Goal: Transaction & Acquisition: Register for event/course

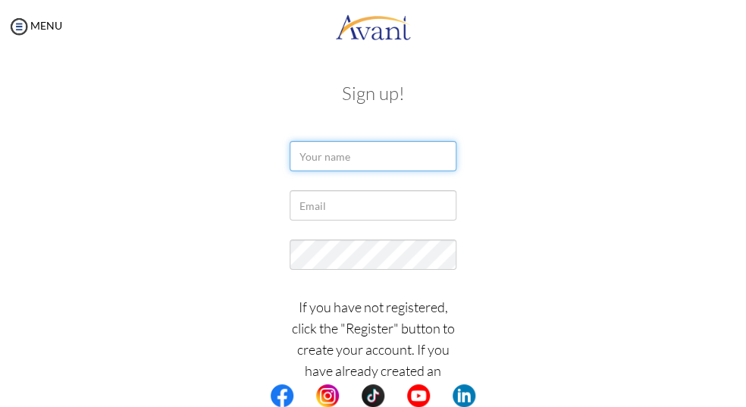
click at [349, 152] on input "text" at bounding box center [373, 156] width 167 height 30
type input "carmona donna"
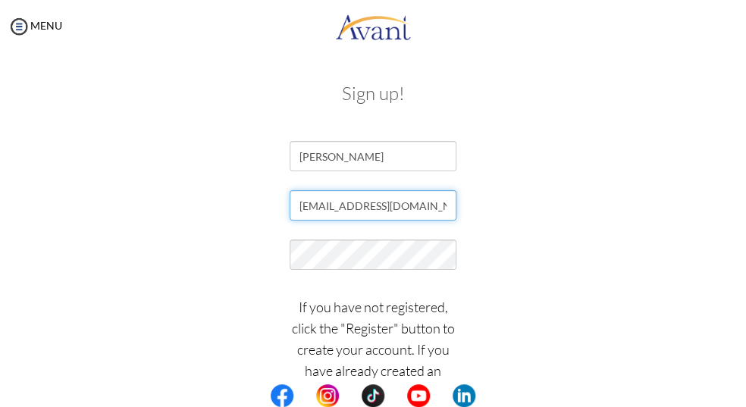
click at [334, 221] on input "[EMAIL_ADDRESS][DOMAIN_NAME]" at bounding box center [373, 205] width 167 height 30
type input "[EMAIL_ADDRESS][DOMAIN_NAME]"
click at [742, 402] on center at bounding box center [373, 395] width 746 height 23
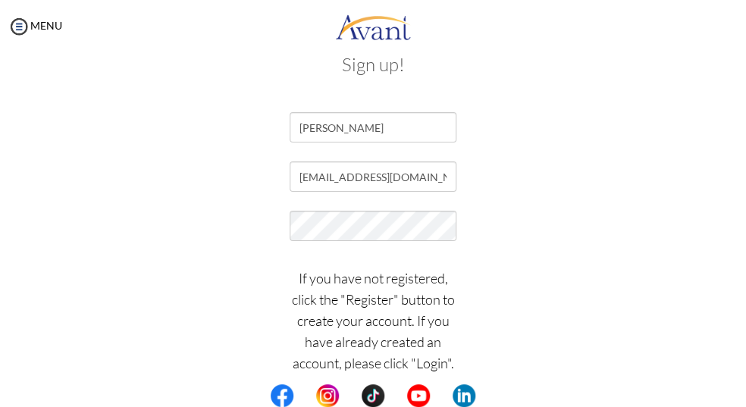
scroll to position [34, 0]
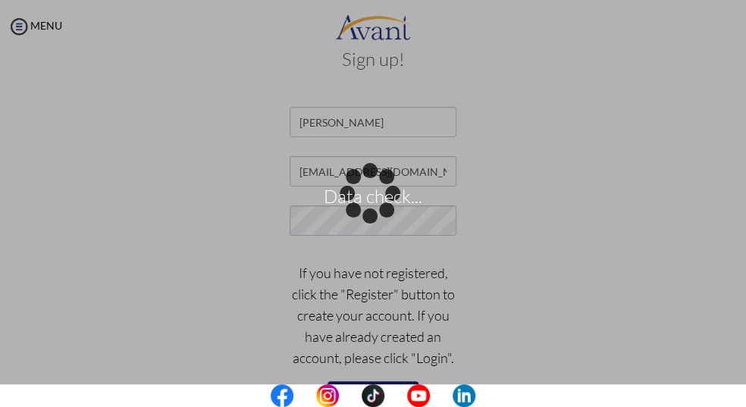
click at [384, 215] on div "Data check..." at bounding box center [372, 203] width 21 height 21
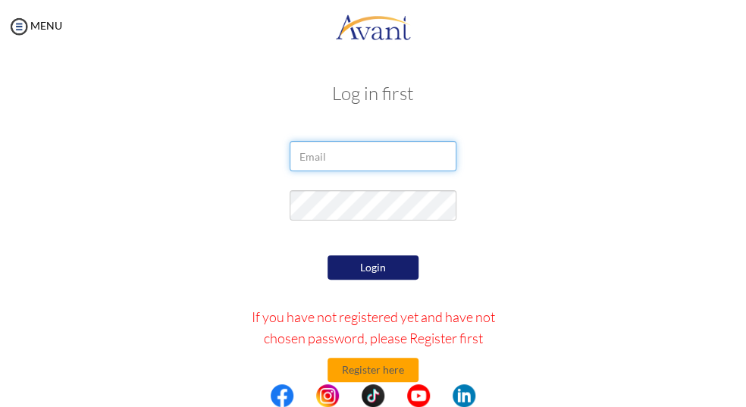
click at [406, 157] on input "email" at bounding box center [373, 156] width 167 height 30
type input "[EMAIL_ADDRESS][DOMAIN_NAME]"
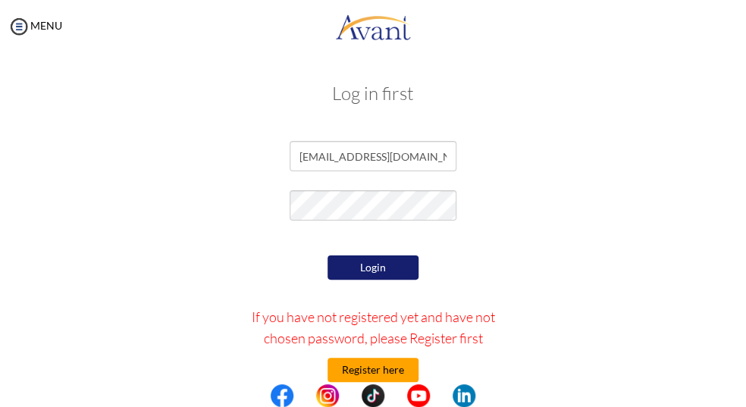
click at [380, 371] on button "Register here" at bounding box center [372, 370] width 91 height 24
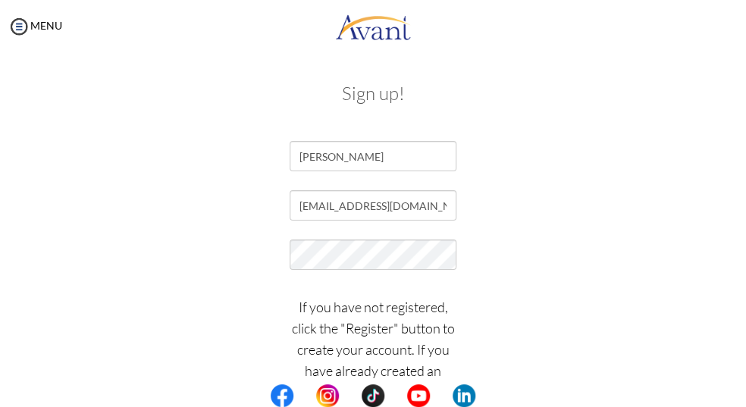
click at [742, 403] on center at bounding box center [373, 395] width 746 height 23
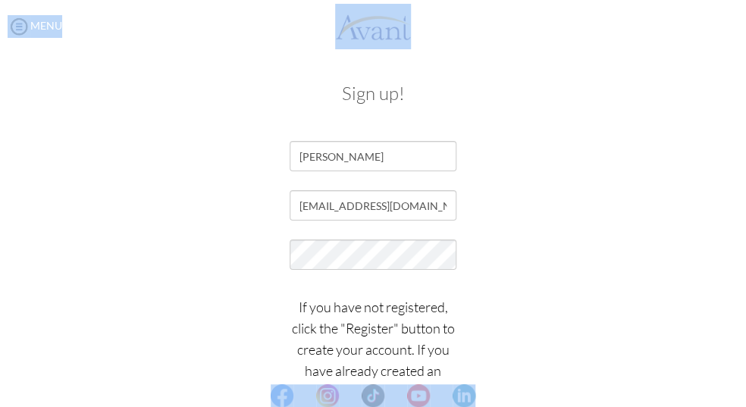
drag, startPoint x: 742, startPoint y: 403, endPoint x: 740, endPoint y: 381, distance: 21.3
click at [740, 381] on body "Maintenance break. Please come back in 2 hours. MENU My Status What is the next…" at bounding box center [373, 203] width 746 height 407
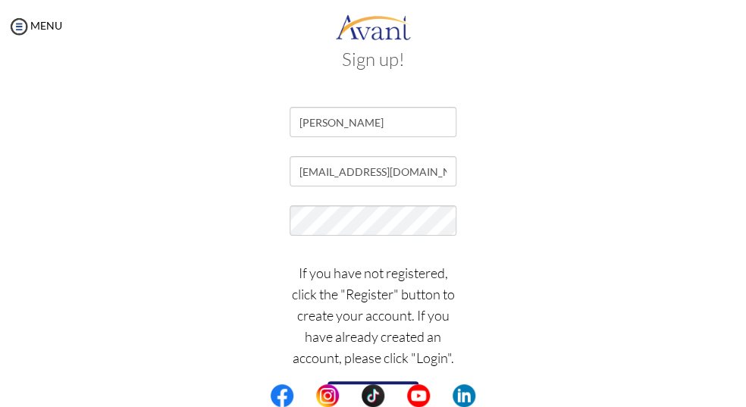
click at [516, 348] on div "If you have not registered, click the "Register" button to create your account.…" at bounding box center [373, 344] width 569 height 179
click at [392, 382] on button "Register" at bounding box center [372, 393] width 91 height 24
click at [703, 273] on div "Sign up! carmona donna donna_carmona@yahoo.com.ph If you have not registered, c…" at bounding box center [373, 239] width 716 height 411
click at [406, 382] on button "Register" at bounding box center [372, 393] width 91 height 24
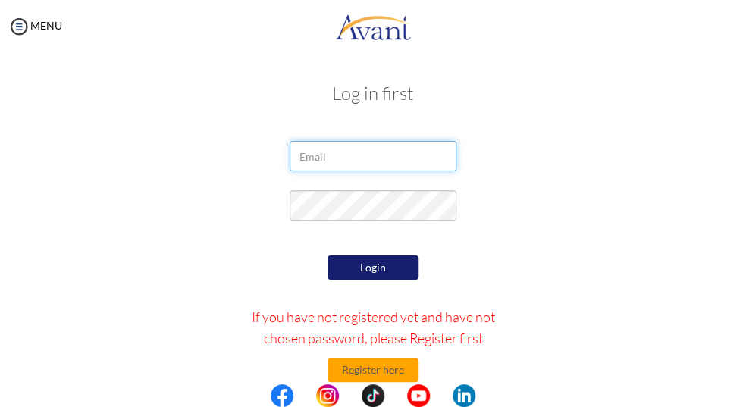
click at [393, 159] on input "email" at bounding box center [373, 156] width 167 height 30
click at [317, 156] on input "email" at bounding box center [373, 156] width 167 height 30
type input "I"
type input "[EMAIL_ADDRESS][DOMAIN_NAME]"
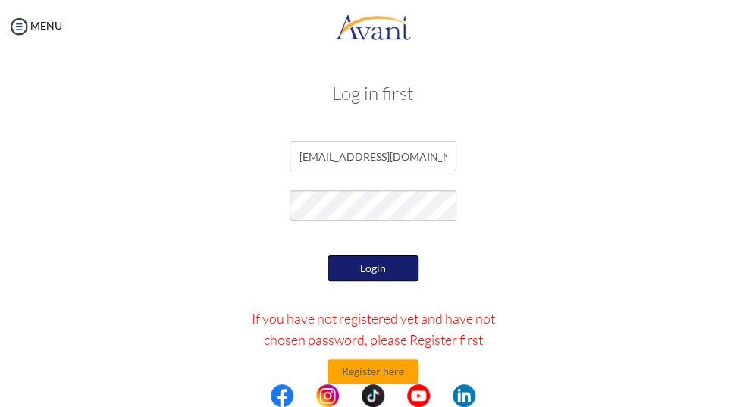
click at [343, 267] on button "Login" at bounding box center [372, 268] width 91 height 26
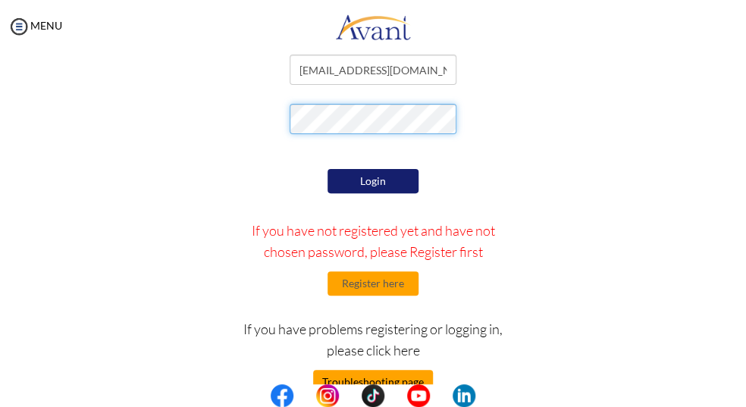
scroll to position [145, 0]
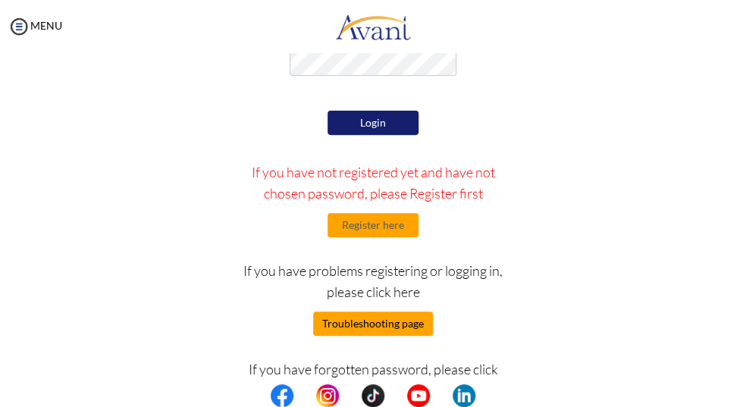
click at [371, 326] on button "Troubleshooting page" at bounding box center [373, 324] width 120 height 24
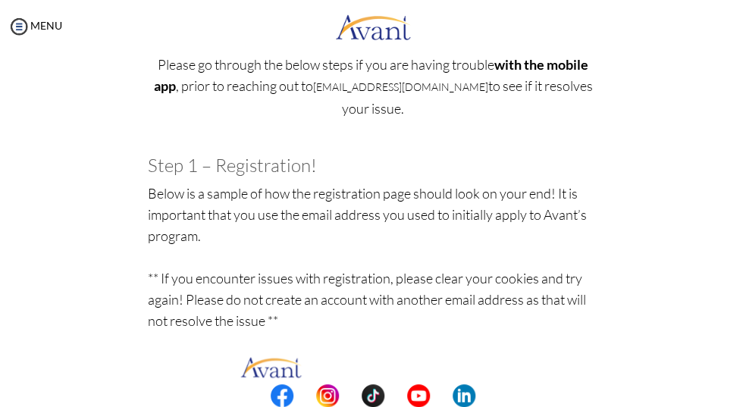
scroll to position [0, 0]
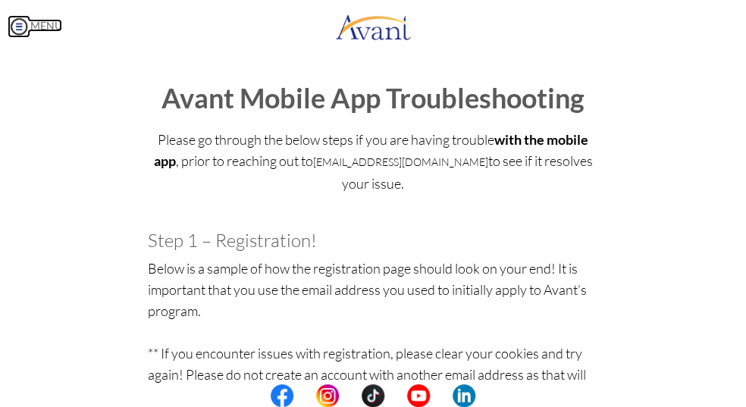
click at [36, 29] on link "MENU" at bounding box center [35, 25] width 55 height 13
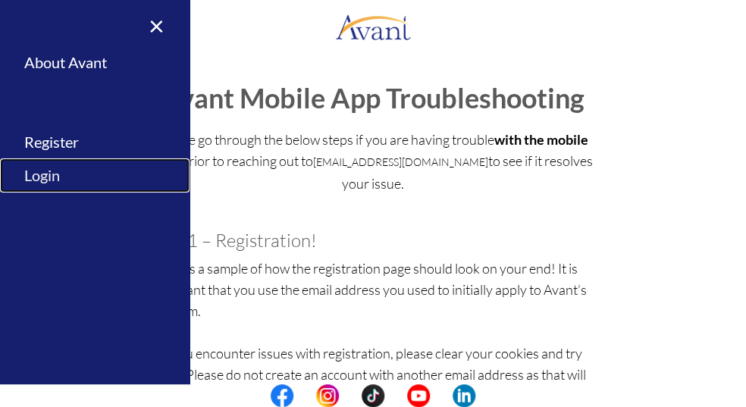
click at [50, 173] on link "Login" at bounding box center [95, 175] width 190 height 34
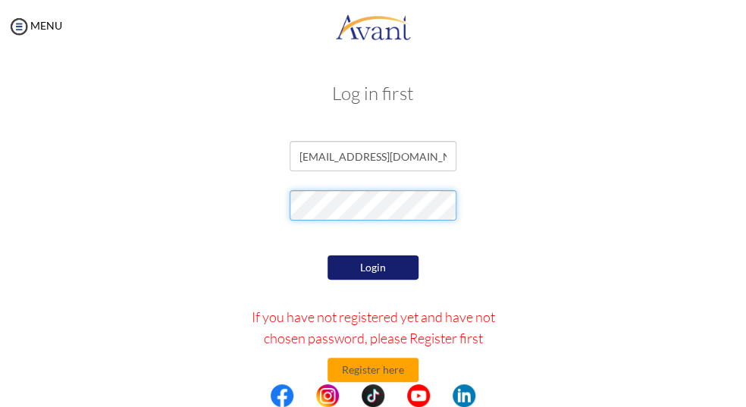
click at [146, 212] on div at bounding box center [373, 209] width 569 height 38
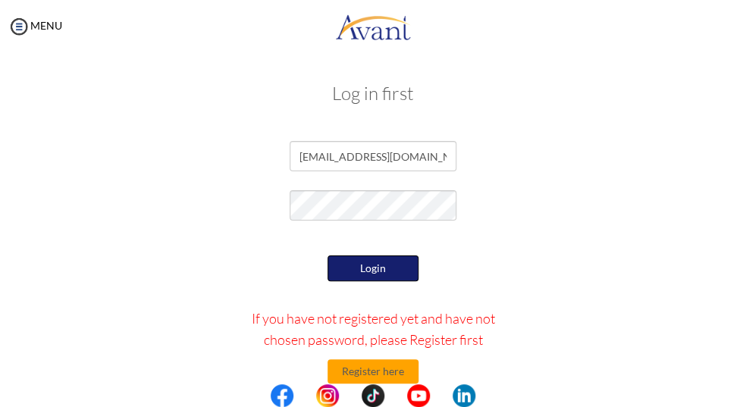
click at [364, 270] on button "Login" at bounding box center [372, 268] width 91 height 26
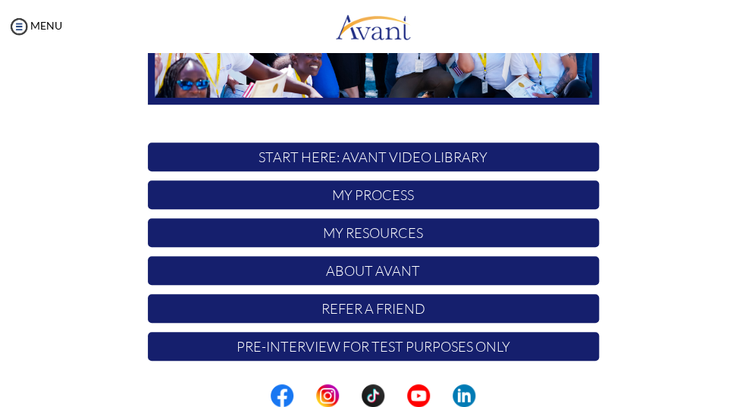
scroll to position [285, 0]
click at [363, 158] on p "START HERE: Avant Video Library" at bounding box center [373, 157] width 451 height 29
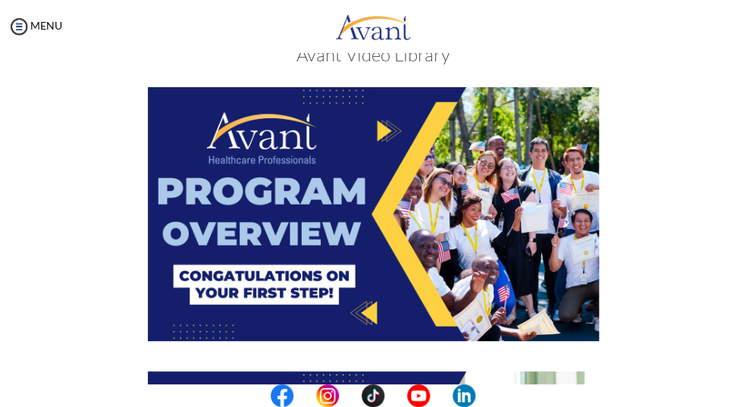
scroll to position [0, 0]
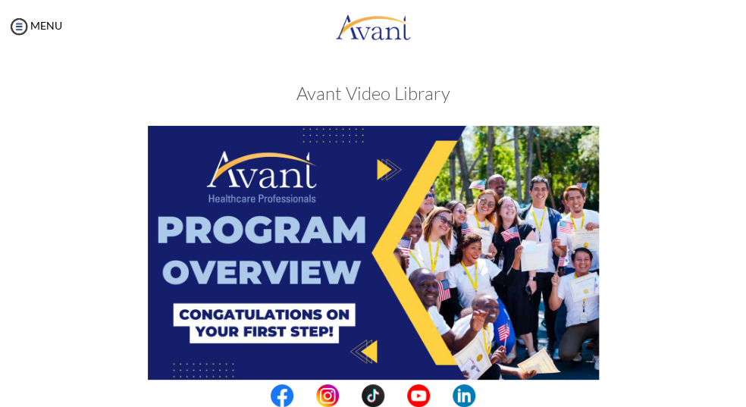
click at [391, 167] on img at bounding box center [373, 253] width 451 height 254
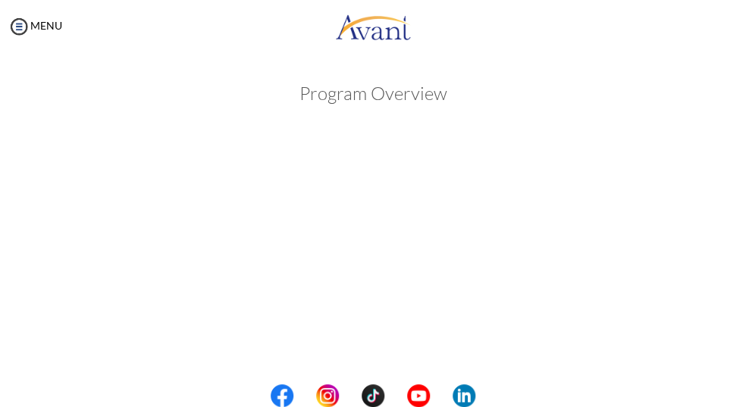
scroll to position [159, 0]
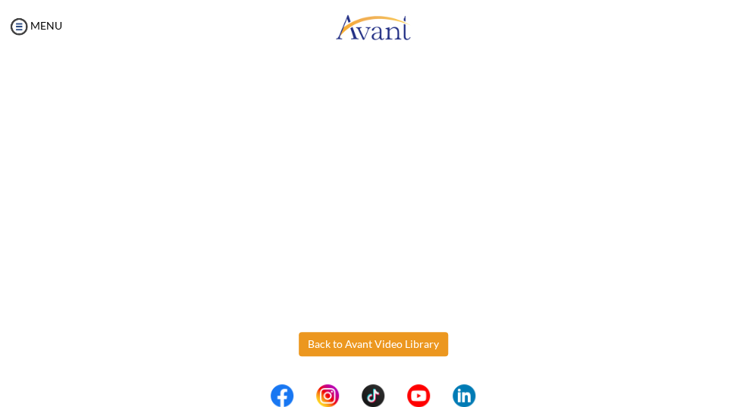
click at [371, 351] on body "Maintenance break. Please come back in 2 hours. MENU My Status What is the next…" at bounding box center [373, 203] width 746 height 407
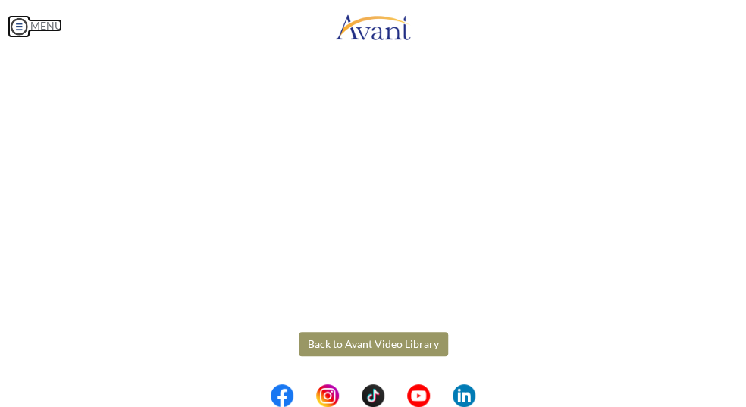
click at [20, 28] on img at bounding box center [19, 26] width 23 height 23
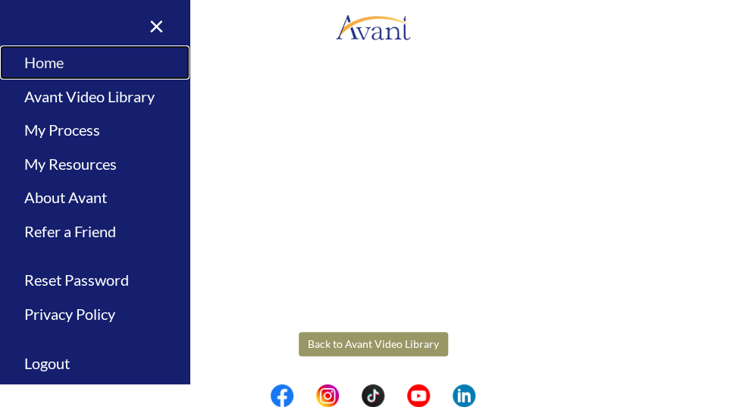
click at [51, 71] on link "Home" at bounding box center [95, 62] width 190 height 34
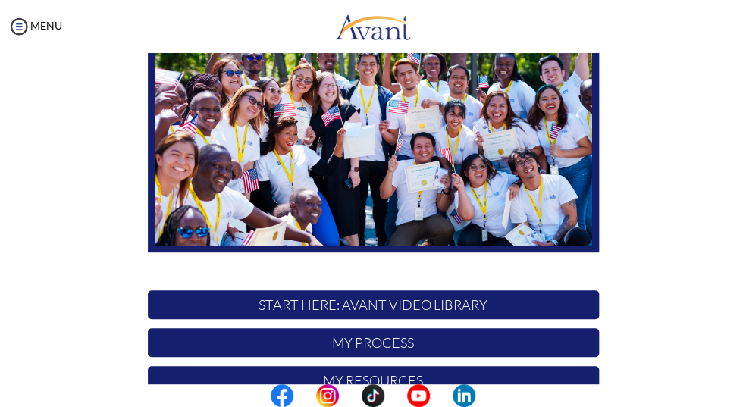
scroll to position [285, 0]
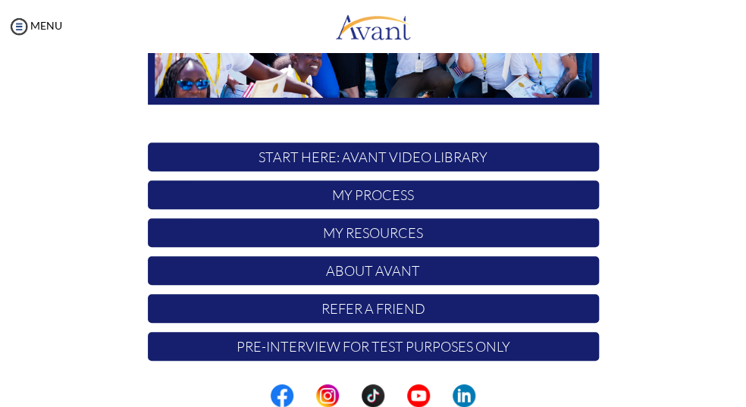
click at [372, 157] on p "START HERE: Avant Video Library" at bounding box center [373, 157] width 451 height 29
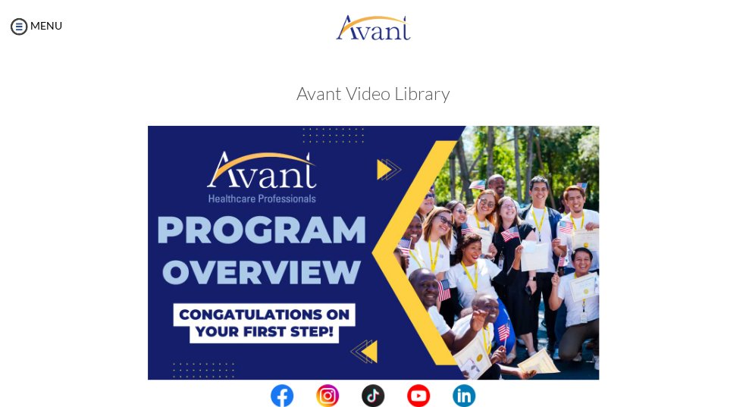
scroll to position [302, 0]
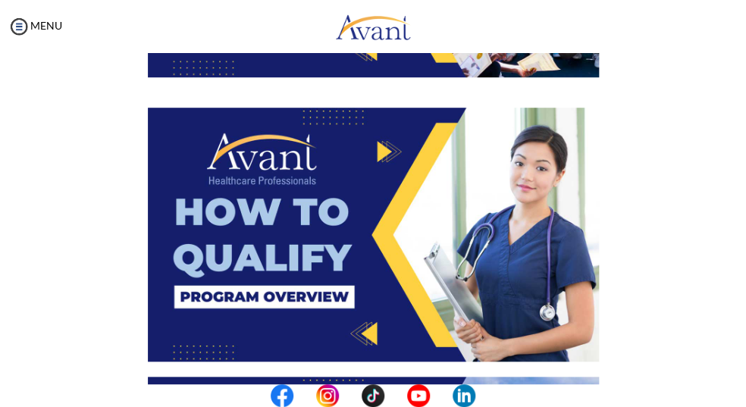
click at [387, 151] on img at bounding box center [373, 235] width 451 height 254
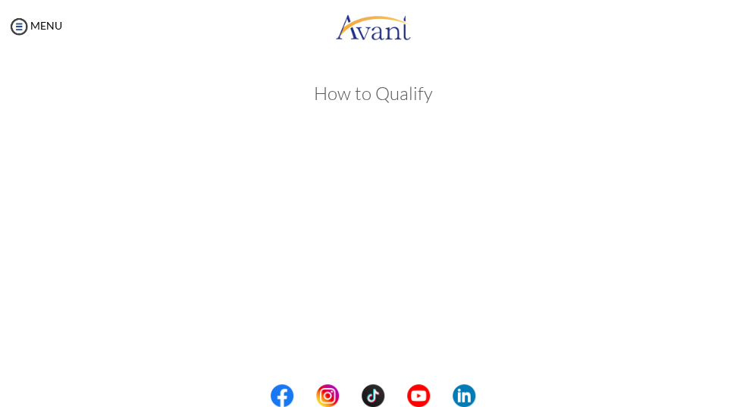
scroll to position [151, 0]
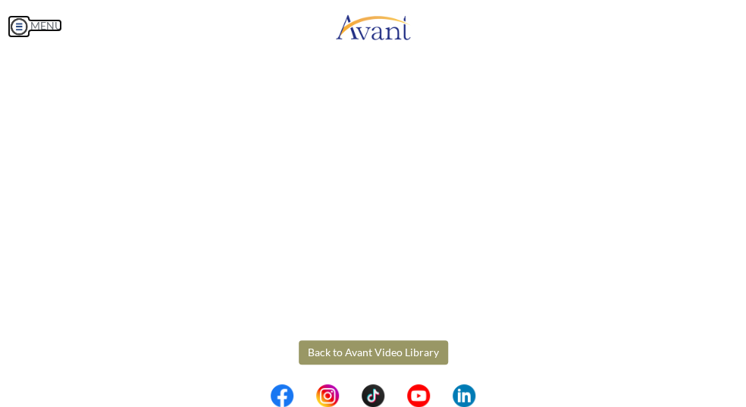
click at [23, 28] on body "Maintenance break. Please come back in 2 hours. MENU My Status What is the next…" at bounding box center [373, 203] width 746 height 407
click at [17, 29] on img at bounding box center [19, 26] width 23 height 23
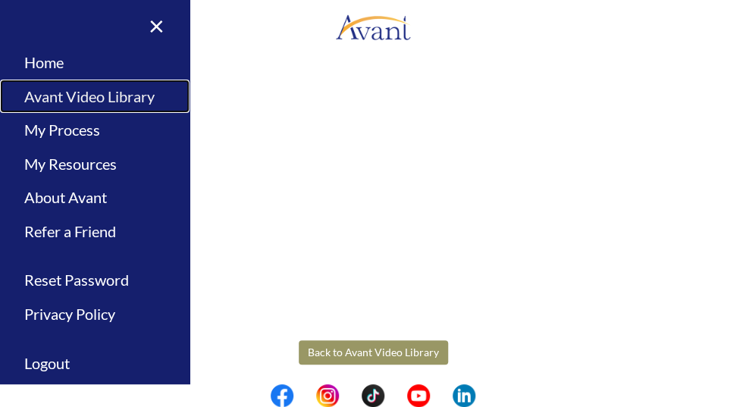
click at [56, 99] on link "Avant Video Library" at bounding box center [95, 97] width 190 height 34
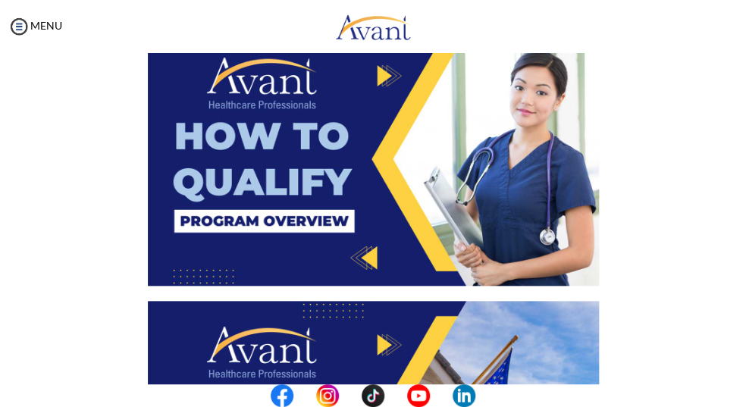
scroll to position [606, 0]
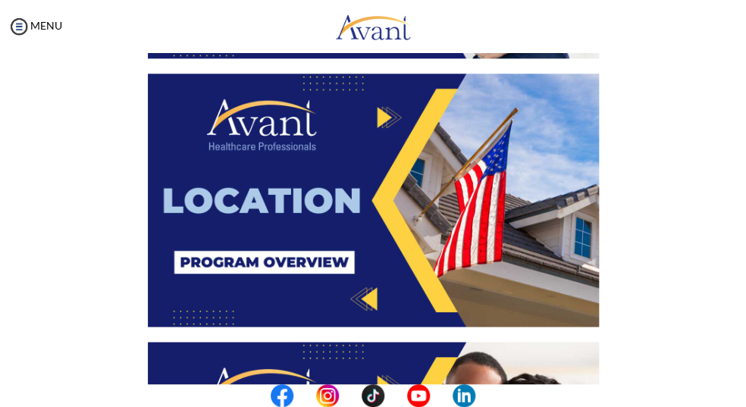
click at [384, 117] on img at bounding box center [373, 201] width 451 height 254
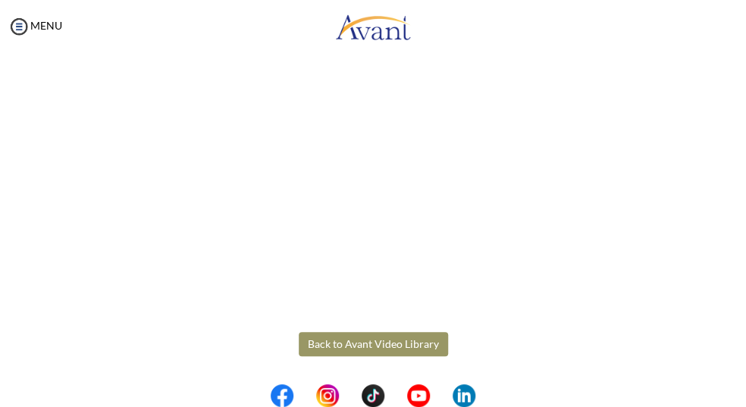
scroll to position [83, 0]
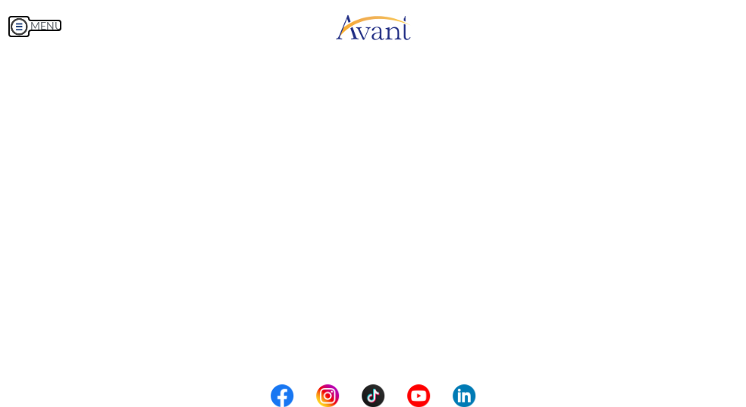
click at [20, 23] on body "Maintenance break. Please come back in 2 hours. MENU My Status What is the next…" at bounding box center [373, 203] width 746 height 407
click at [31, 26] on link "MENU" at bounding box center [35, 25] width 55 height 13
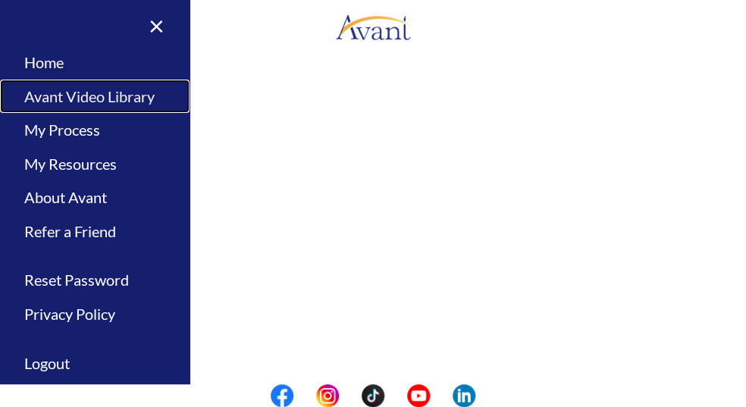
click at [92, 95] on link "Avant Video Library" at bounding box center [95, 97] width 190 height 34
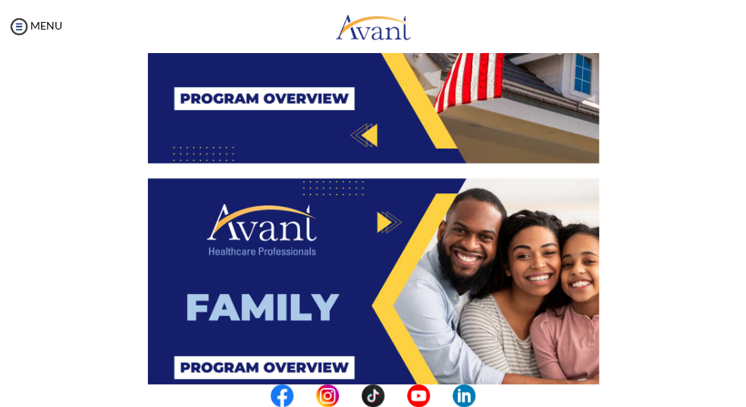
scroll to position [832, 0]
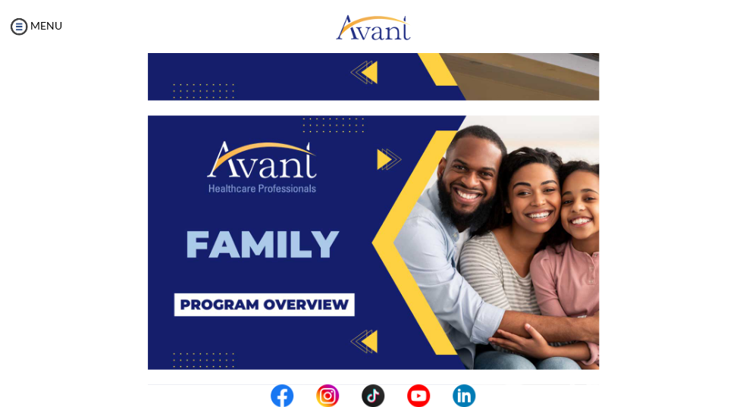
click at [349, 243] on img at bounding box center [373, 242] width 451 height 254
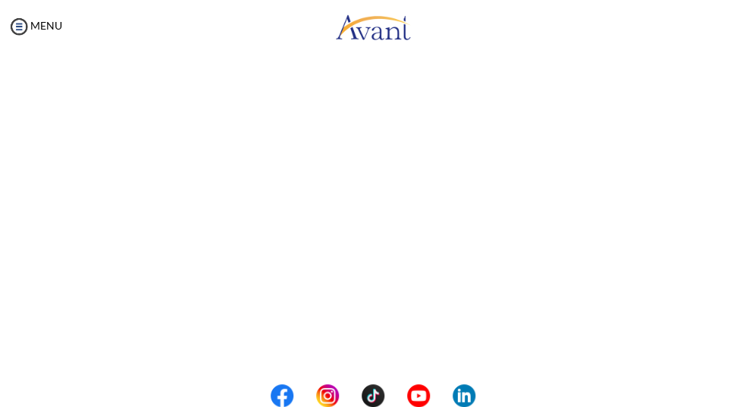
scroll to position [261, 0]
